Goal: Browse casually

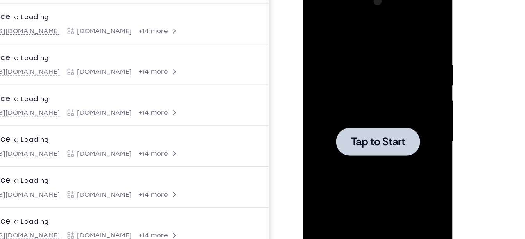
scroll to position [77, 0]
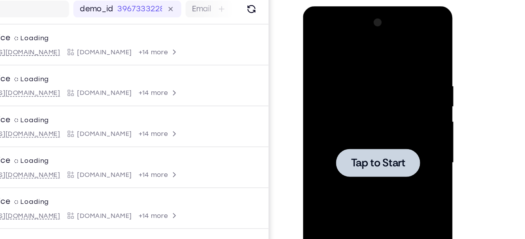
click at [342, 108] on div at bounding box center [358, 121] width 98 height 219
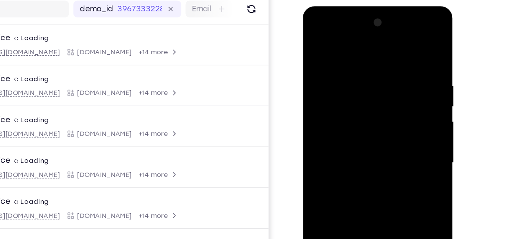
scroll to position [165, 0]
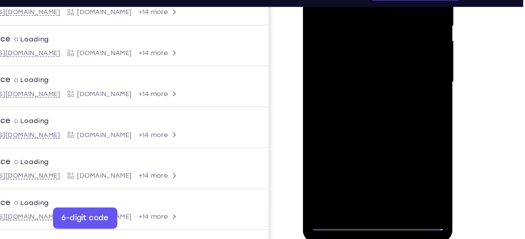
click at [391, 111] on div at bounding box center [358, 41] width 98 height 219
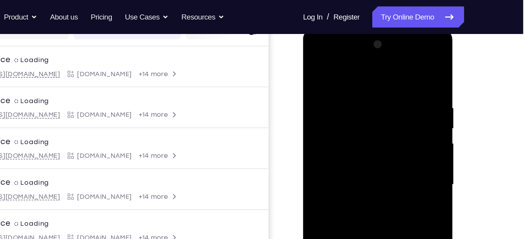
scroll to position [95, 0]
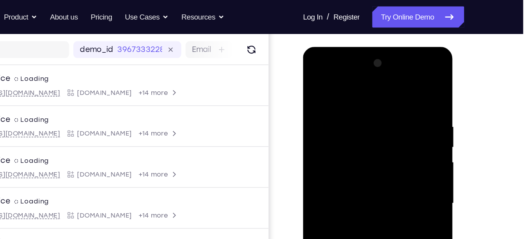
click at [350, 81] on div at bounding box center [358, 161] width 98 height 219
click at [325, 137] on div at bounding box center [358, 161] width 98 height 219
click at [342, 165] on div at bounding box center [358, 161] width 98 height 219
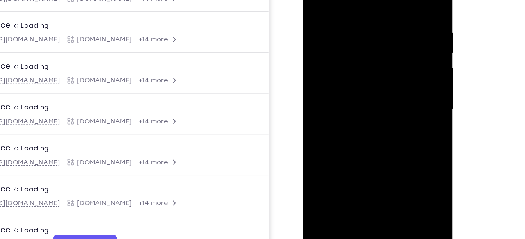
click at [328, 65] on div at bounding box center [358, 68] width 98 height 219
click at [330, 45] on div at bounding box center [358, 68] width 98 height 219
click at [329, 61] on div at bounding box center [358, 68] width 98 height 219
click at [359, 80] on div at bounding box center [358, 68] width 98 height 219
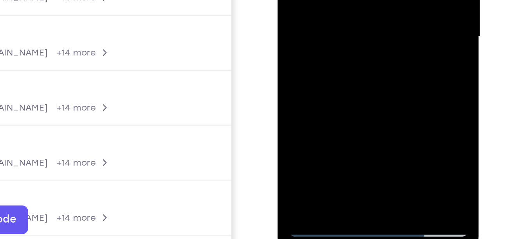
scroll to position [116, 0]
